Goal: Navigation & Orientation: Find specific page/section

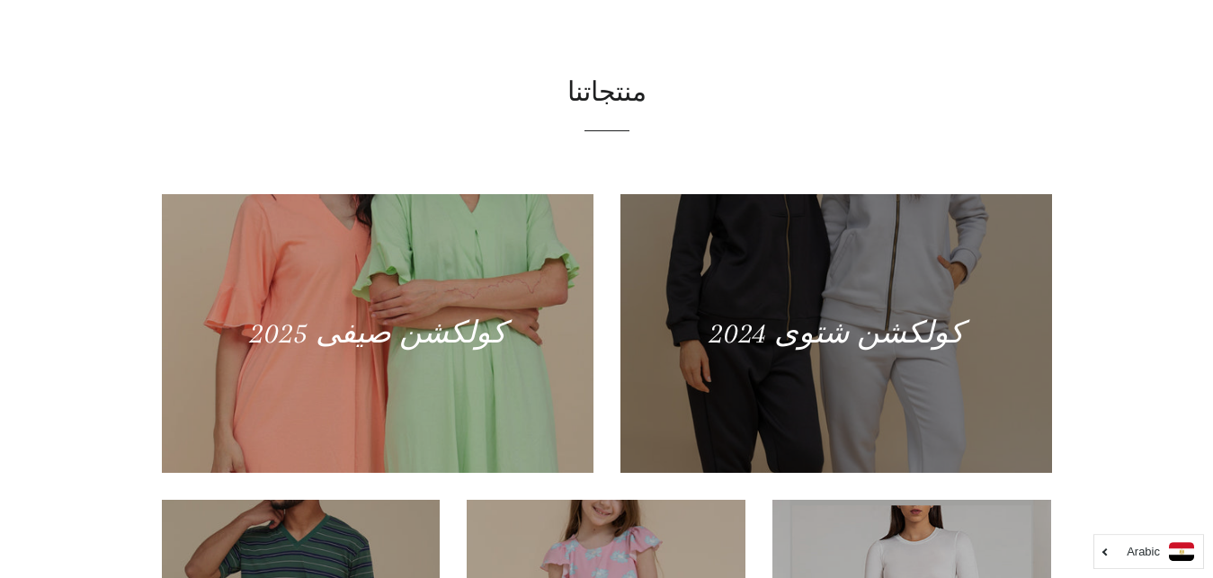
scroll to position [567, 0]
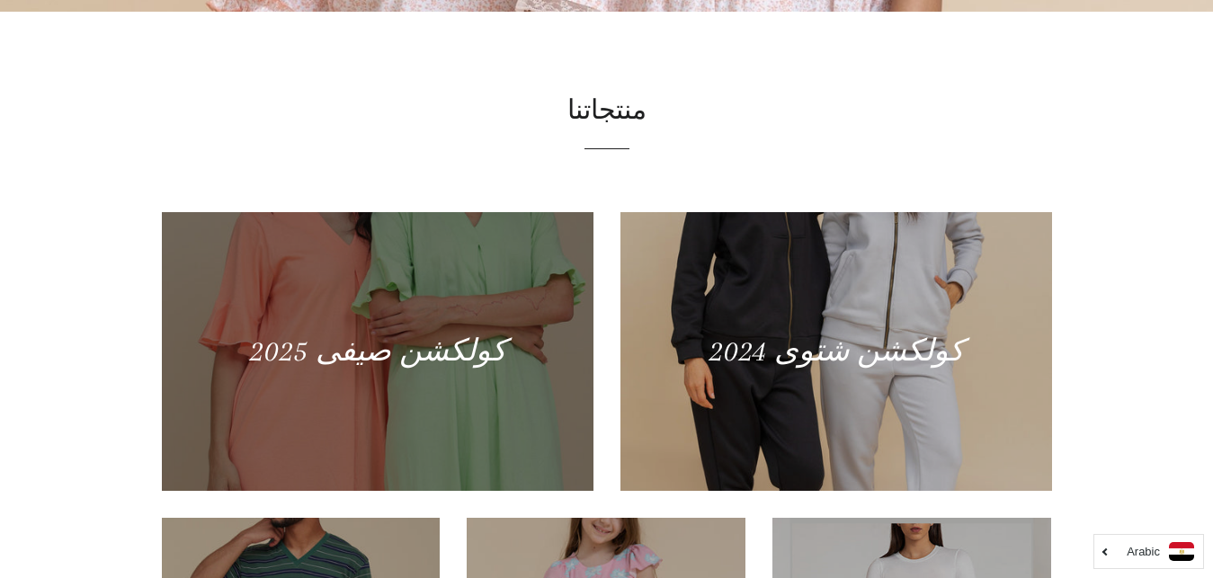
click at [378, 350] on div at bounding box center [377, 351] width 444 height 287
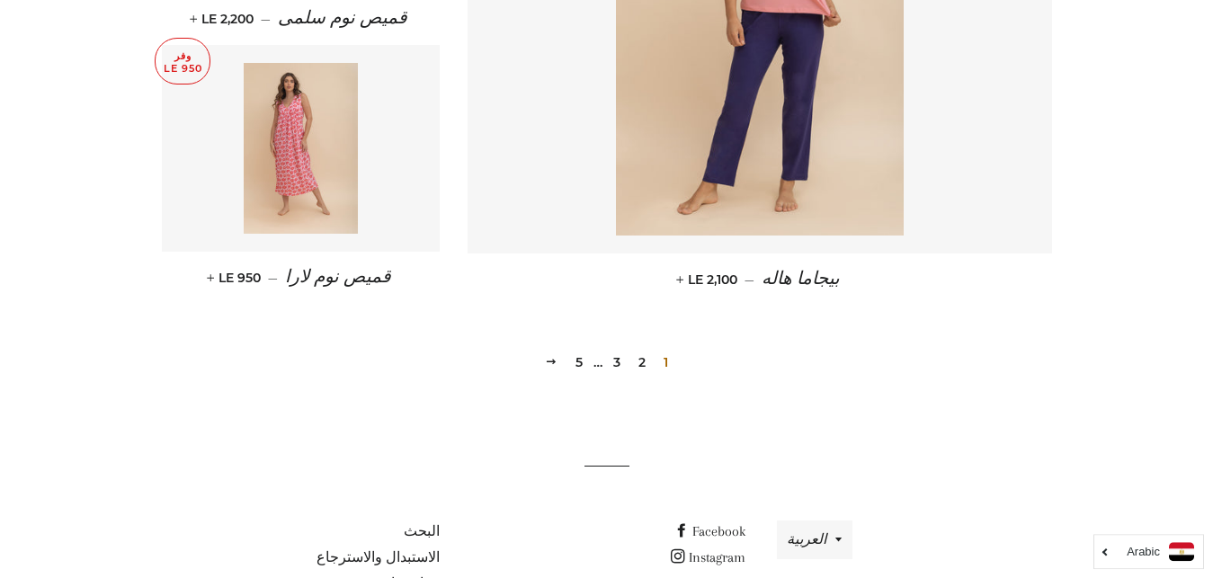
scroll to position [2607, 0]
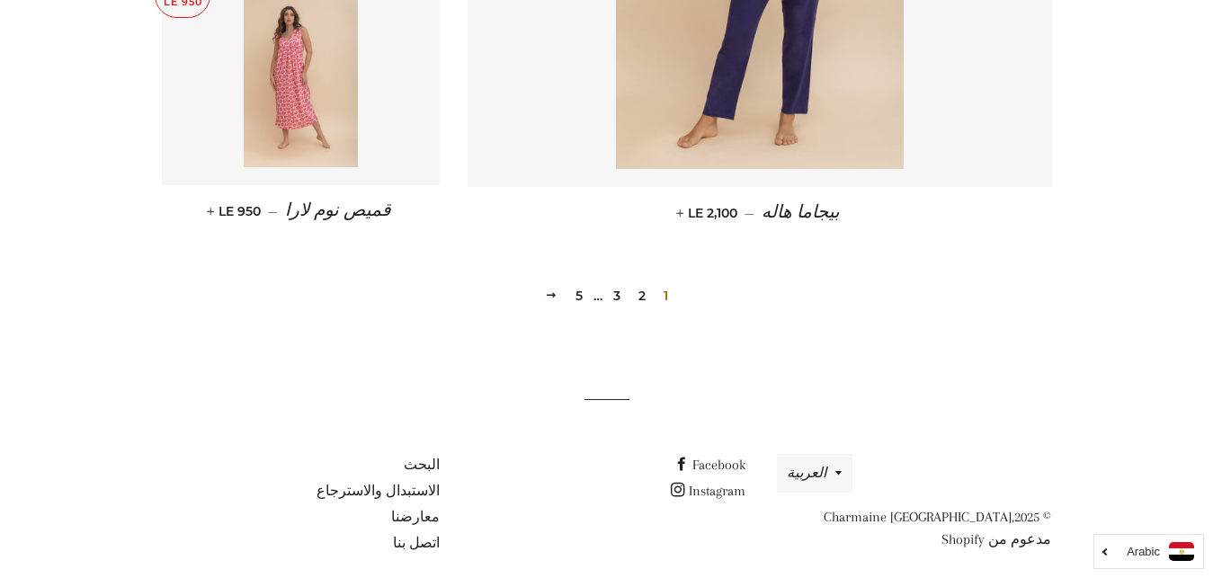
click at [638, 297] on link "2" at bounding box center [642, 295] width 22 height 27
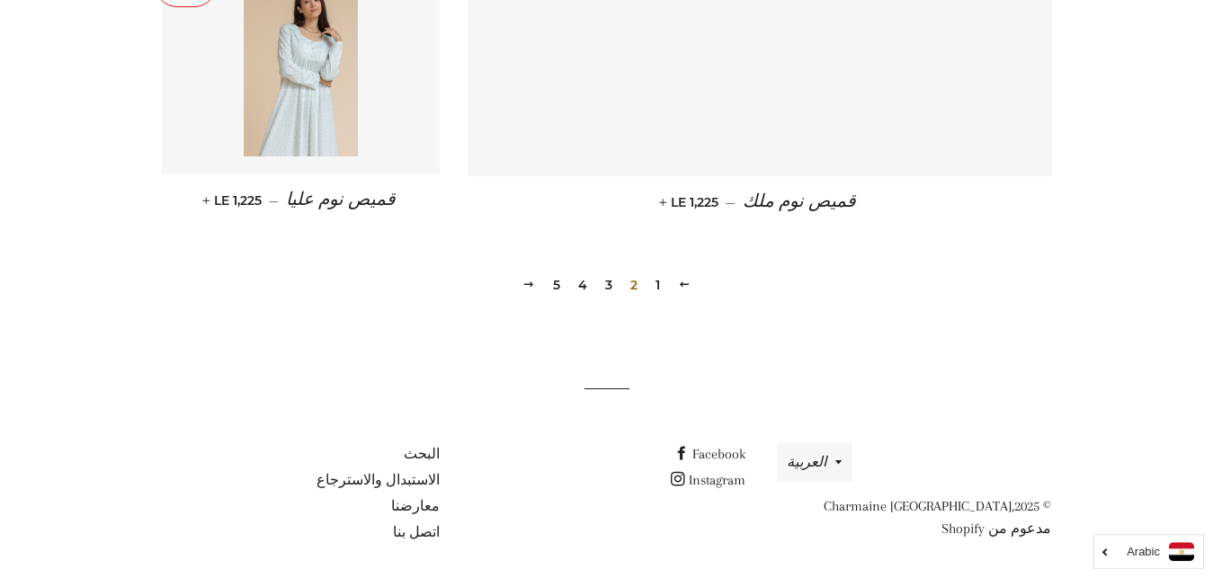
scroll to position [2624, 0]
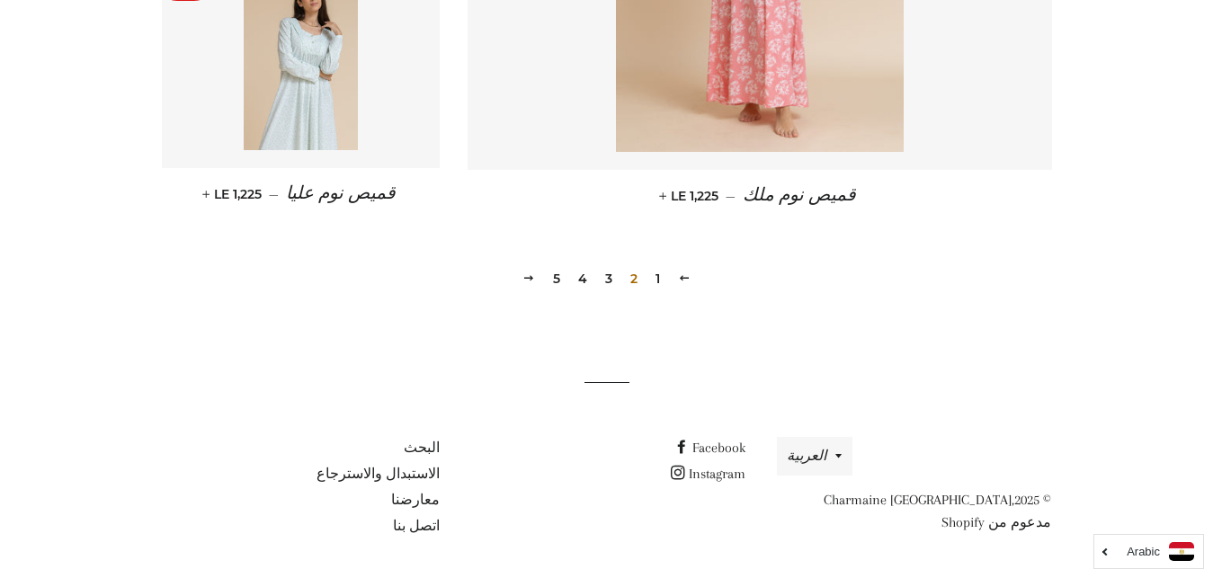
click at [612, 280] on link "3" at bounding box center [609, 278] width 22 height 27
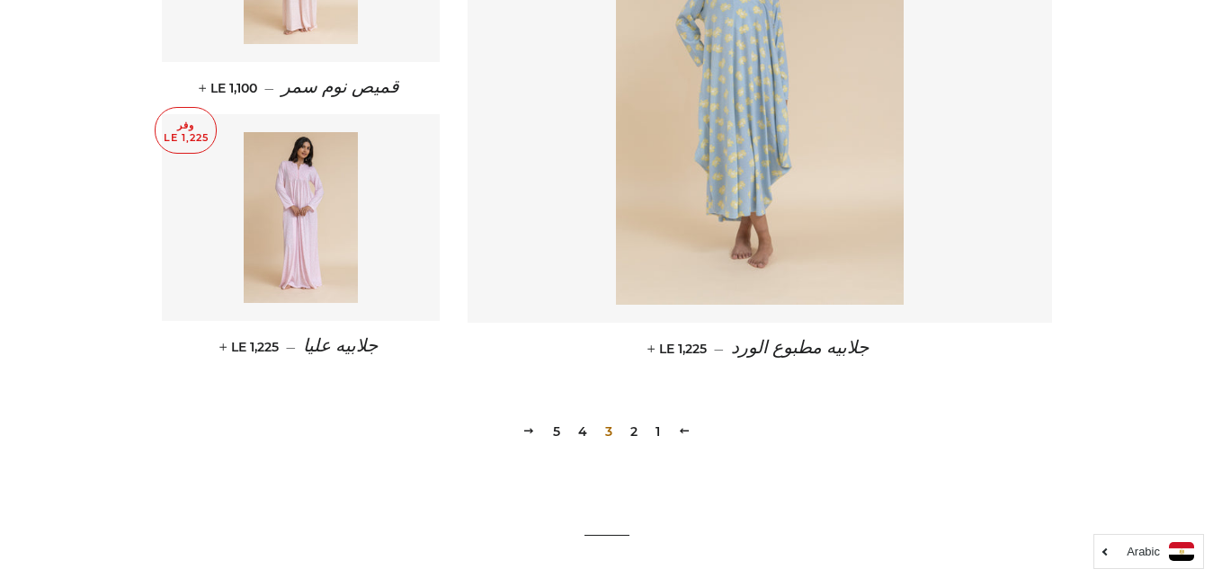
scroll to position [2607, 0]
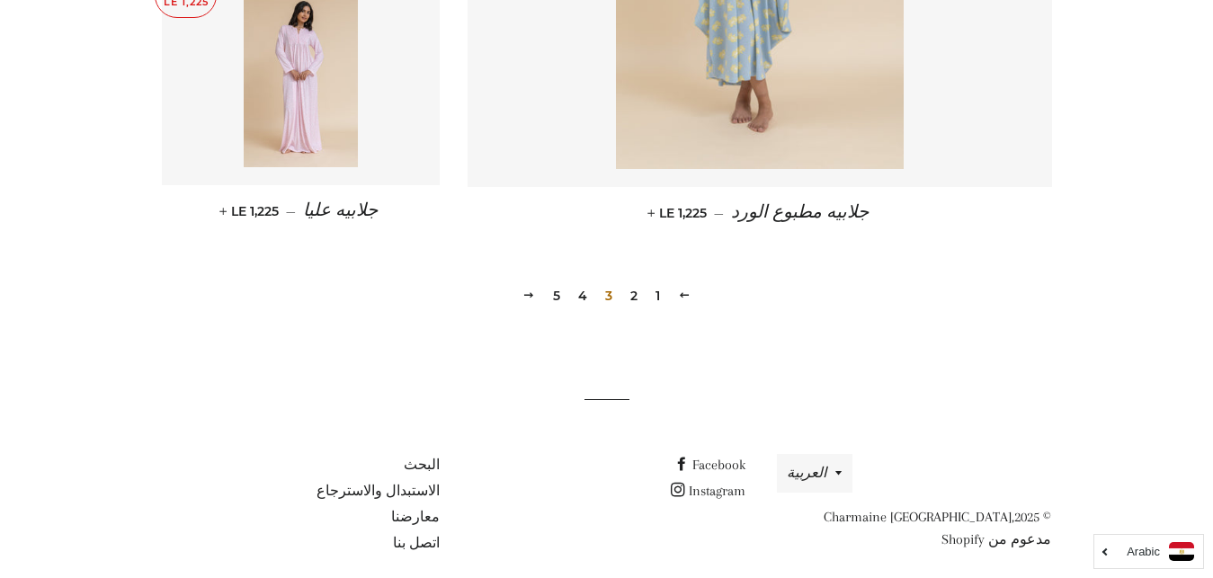
click at [590, 295] on link "4" at bounding box center [582, 295] width 23 height 27
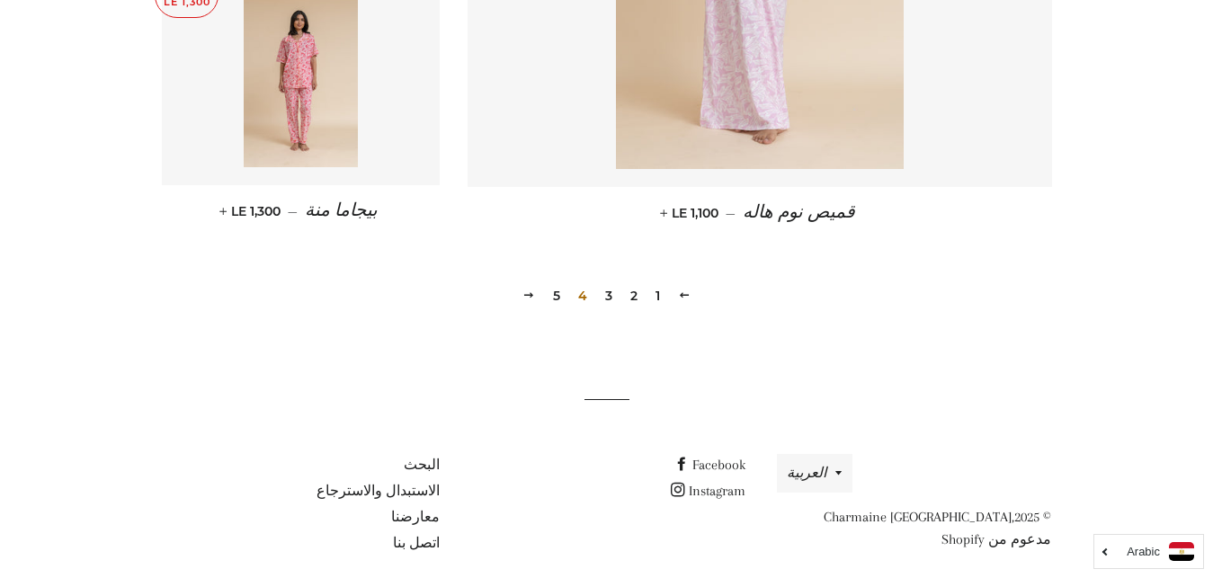
scroll to position [2624, 0]
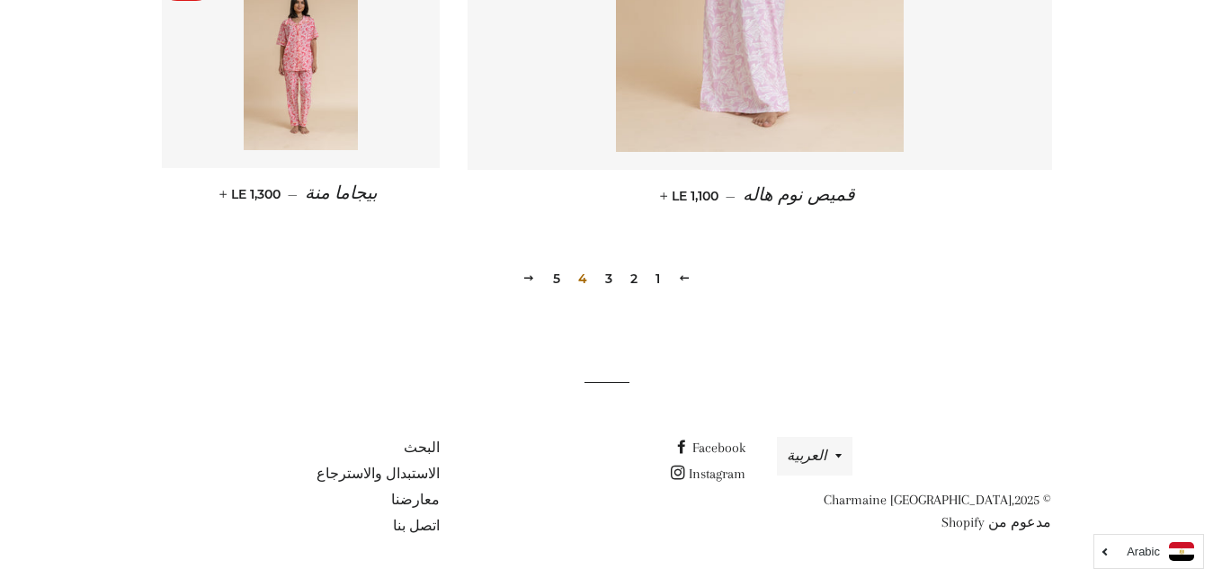
click at [558, 278] on link "5" at bounding box center [557, 278] width 22 height 27
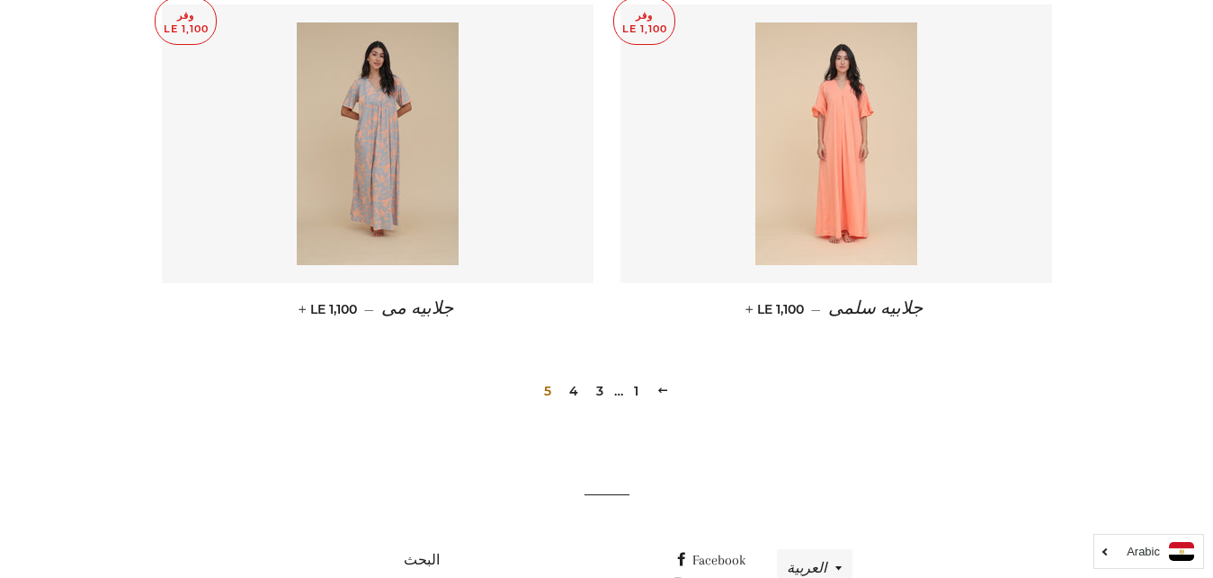
scroll to position [1727, 0]
